Goal: Browse casually: Explore the website without a specific task or goal

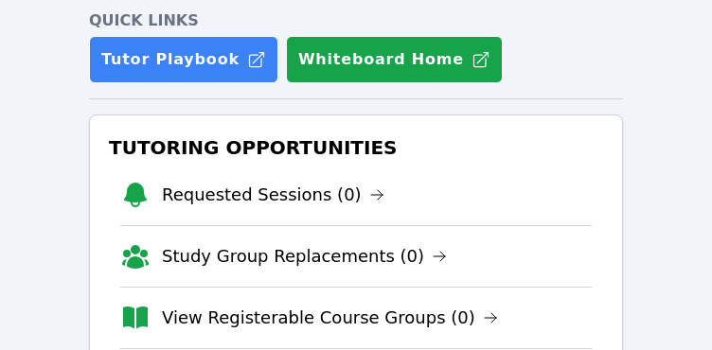
scroll to position [379, 0]
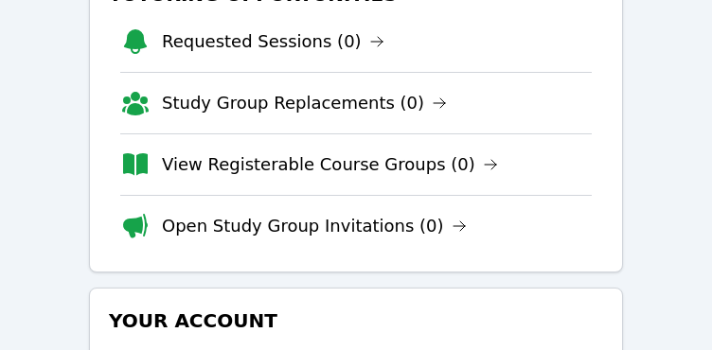
scroll to position [379, 0]
